Goal: Check status: Check status

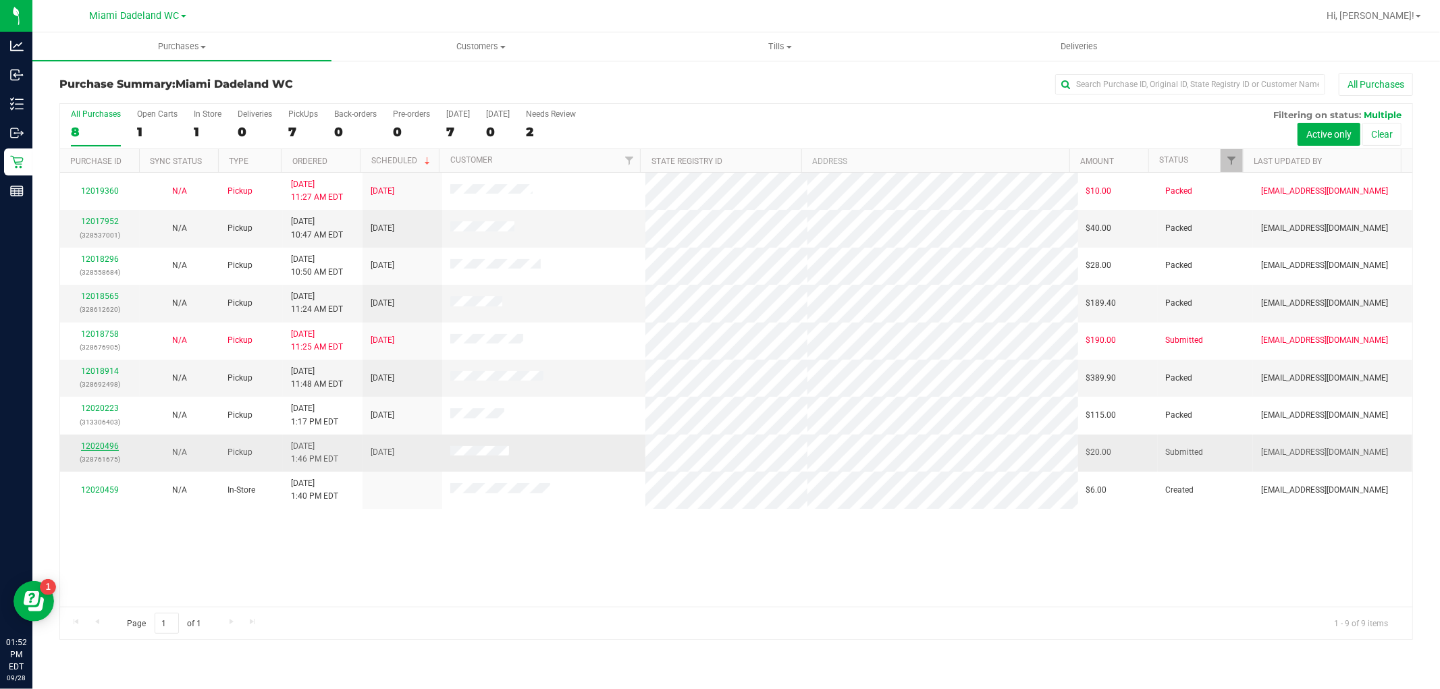
click at [107, 450] on link "12020496" at bounding box center [100, 446] width 38 height 9
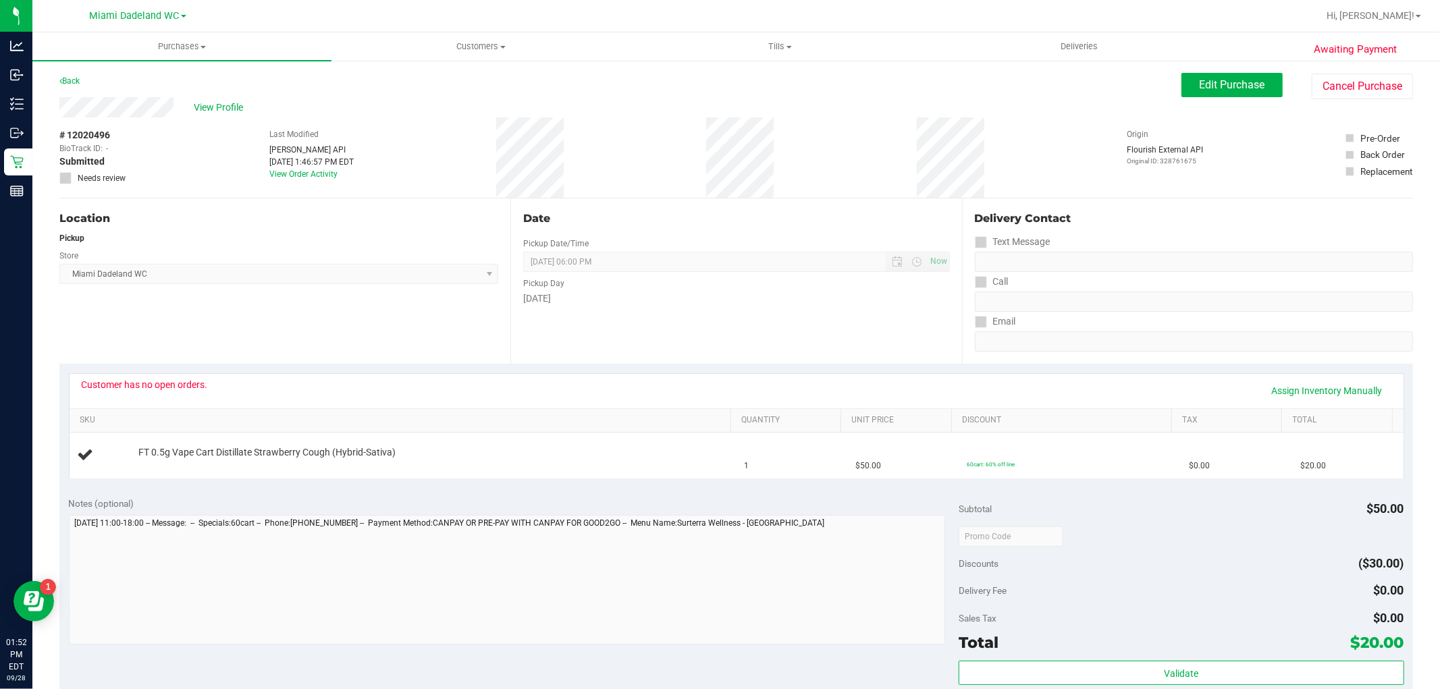
drag, startPoint x: 0, startPoint y: 577, endPoint x: 814, endPoint y: 315, distance: 854.6
click at [814, 315] on div "Date Pickup Date/Time [DATE] Now [DATE] 06:00 PM Now Pickup Day [DATE]" at bounding box center [735, 281] width 451 height 165
click at [151, 319] on div "Location Pickup Store [GEOGRAPHIC_DATA] WC Select Store [PERSON_NAME][GEOGRAPHI…" at bounding box center [284, 281] width 451 height 165
click at [221, 105] on span "View Profile" at bounding box center [221, 108] width 54 height 14
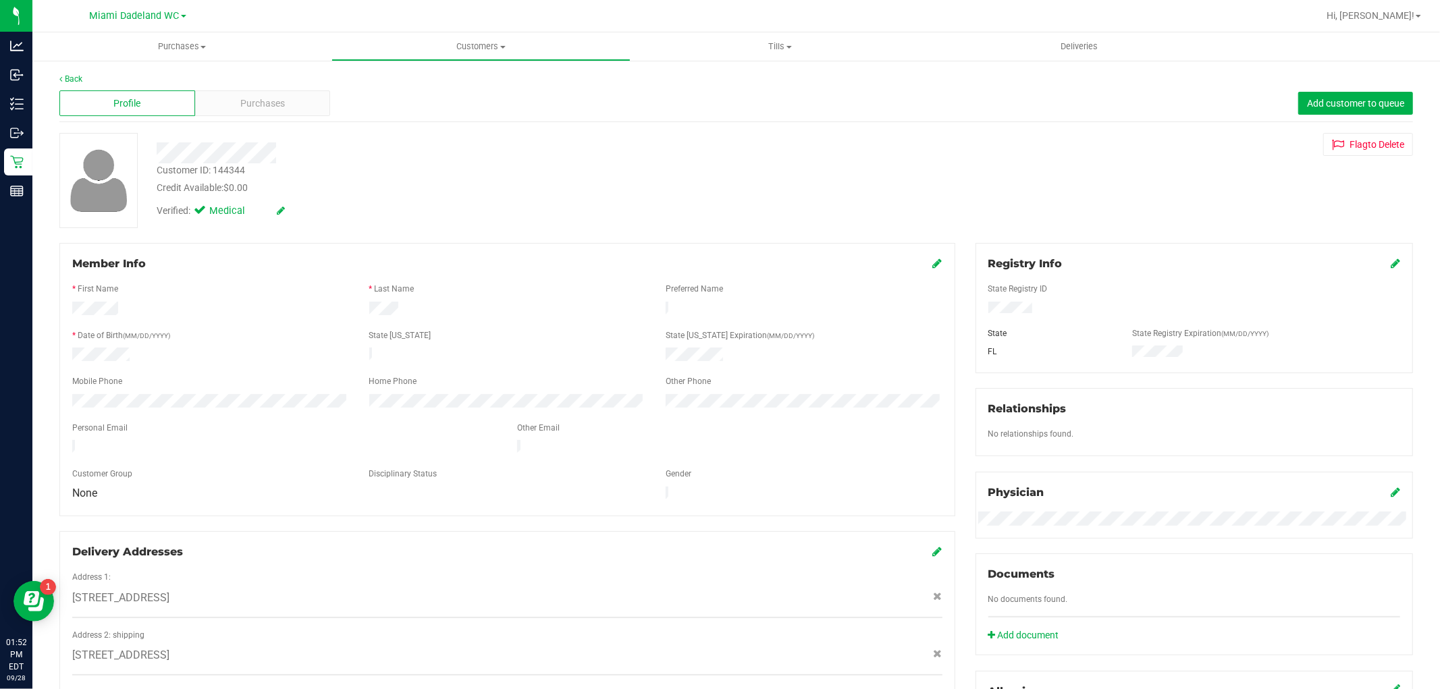
click at [207, 163] on div "Customer ID: 144344" at bounding box center [201, 170] width 88 height 14
click at [207, 172] on div "Customer ID: 144344" at bounding box center [201, 170] width 88 height 14
click at [207, 174] on div "Customer ID: 144344" at bounding box center [201, 170] width 88 height 14
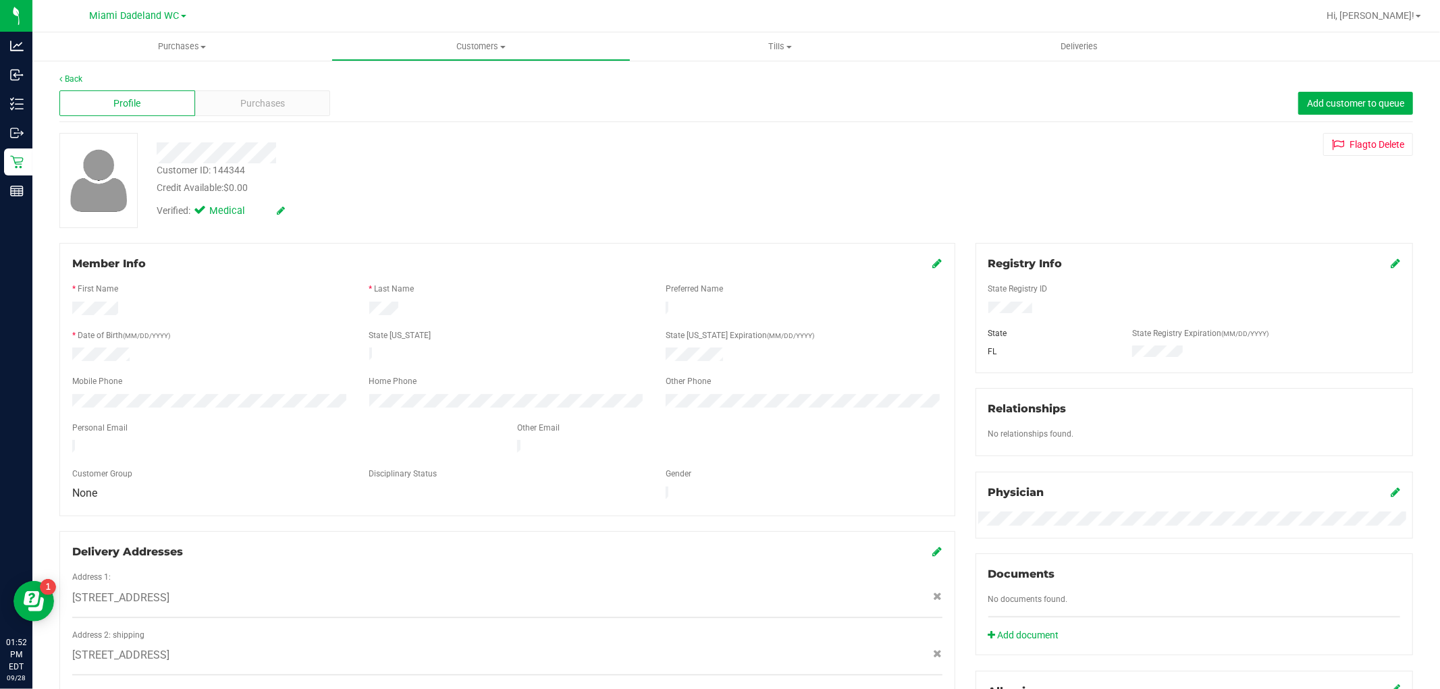
click at [197, 167] on div "Customer ID: 144344" at bounding box center [201, 170] width 88 height 14
click at [199, 167] on div "Customer ID: 144344" at bounding box center [201, 170] width 88 height 14
click at [199, 166] on div "Customer ID: 144344" at bounding box center [201, 170] width 88 height 14
copy div "Customer ID: 144344"
